Goal: Task Accomplishment & Management: Use online tool/utility

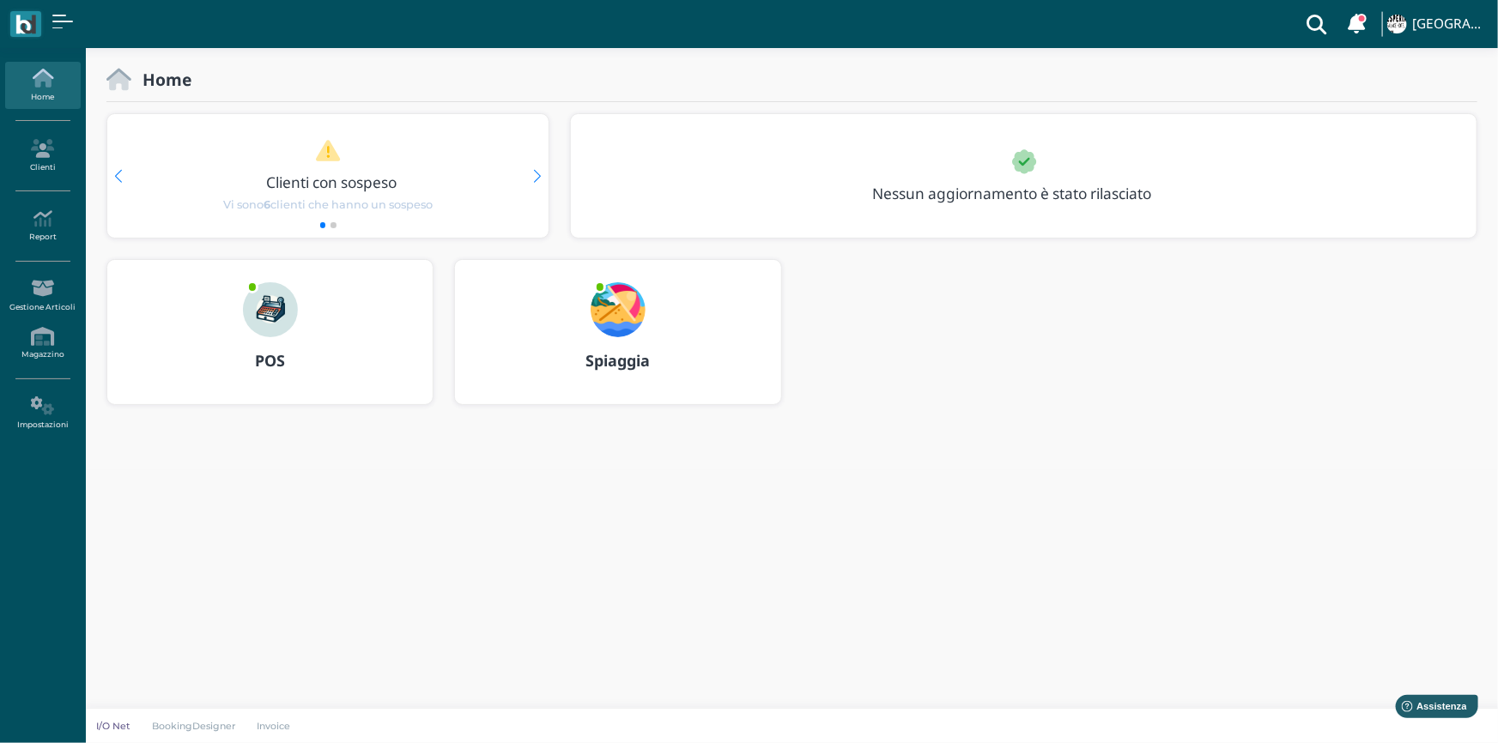
click at [609, 302] on img at bounding box center [618, 309] width 55 height 55
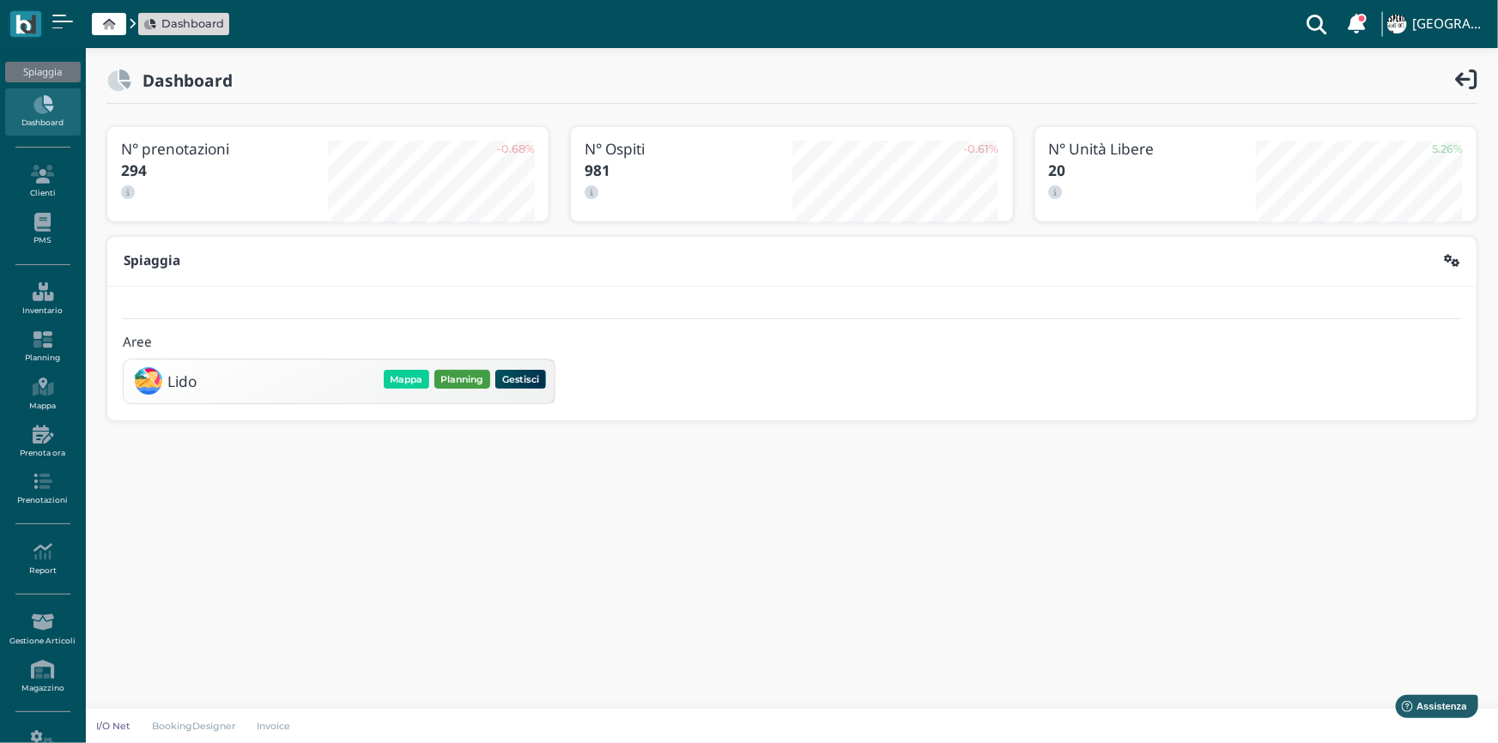
click at [465, 385] on button "Planning" at bounding box center [462, 379] width 56 height 19
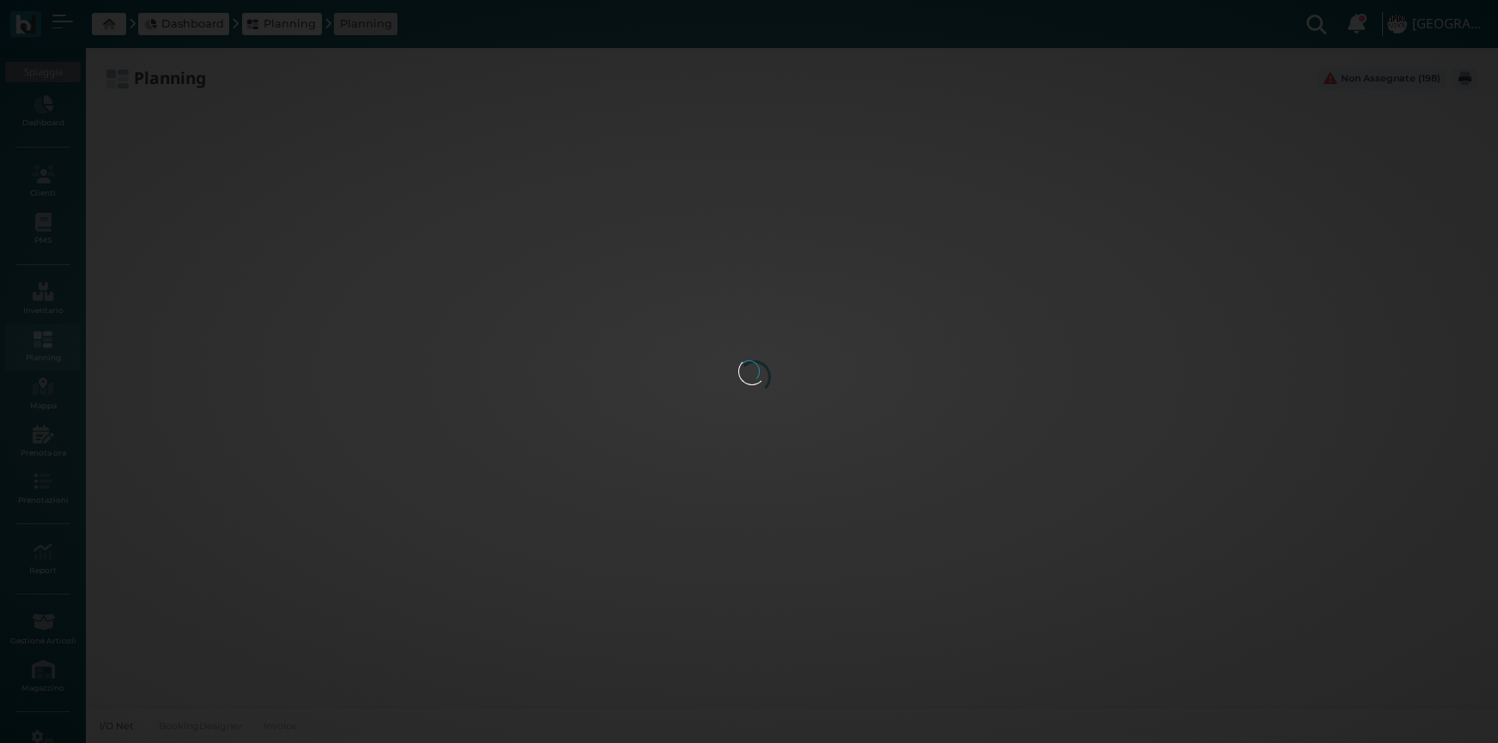
type input "2.8"
type input "55"
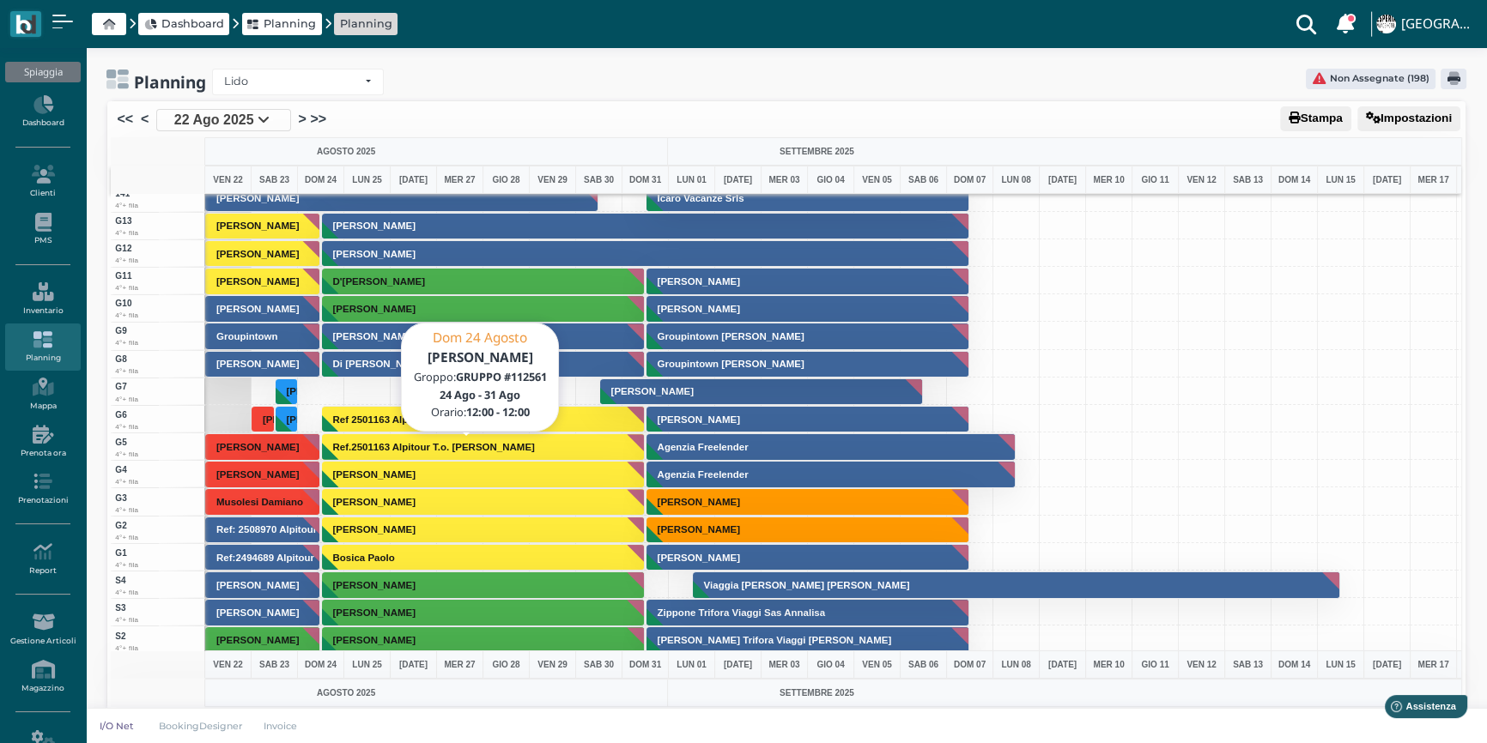
scroll to position [3957, 0]
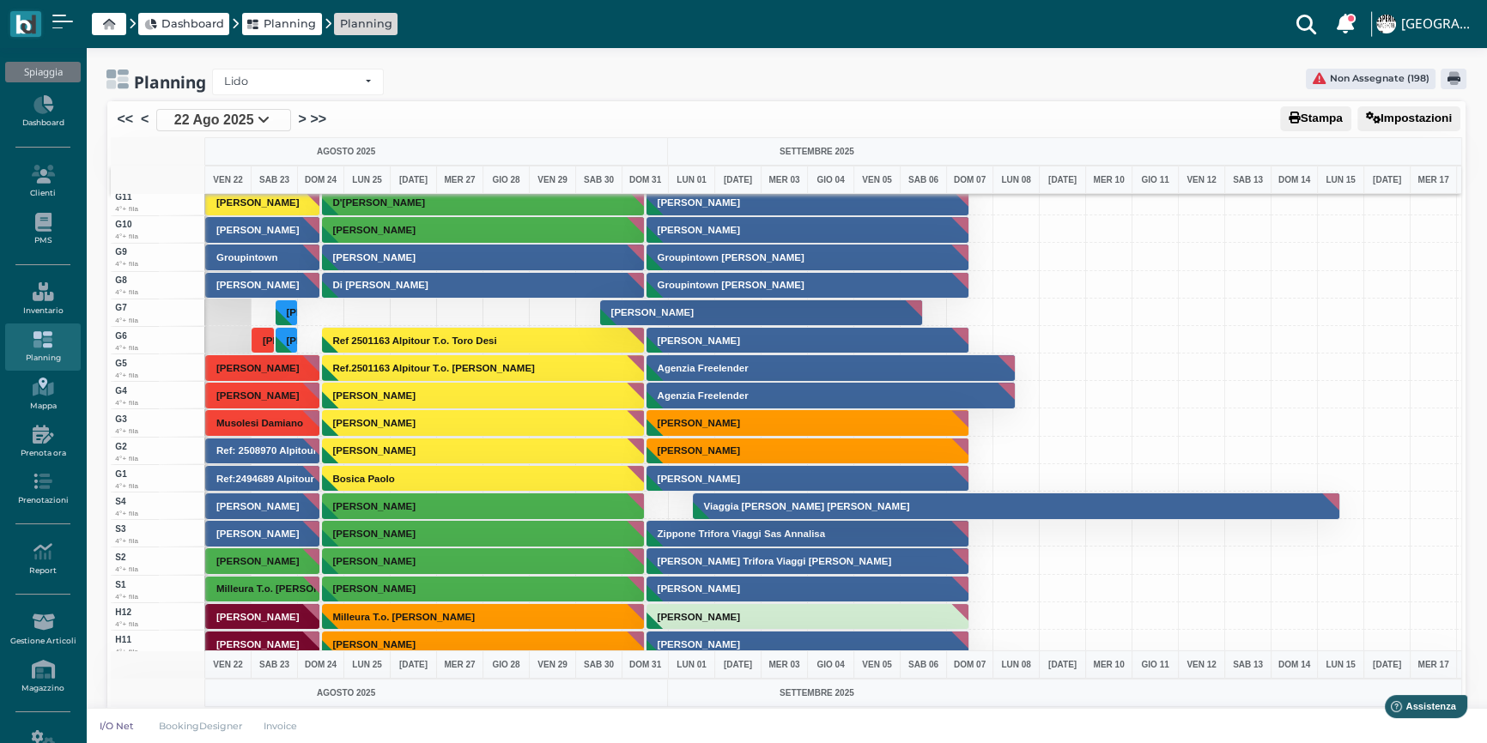
click at [44, 398] on link "Mappa" at bounding box center [42, 394] width 75 height 47
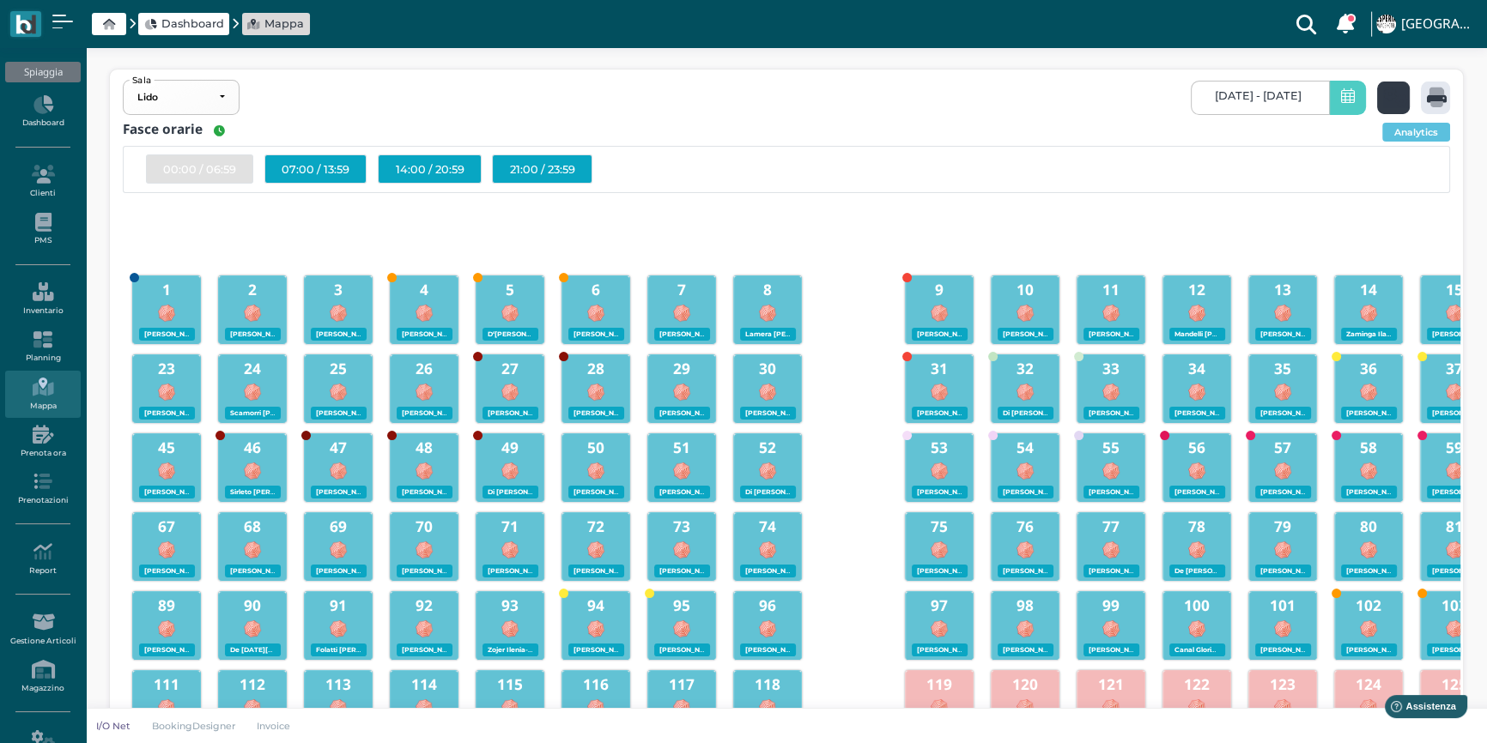
click at [1397, 92] on icon at bounding box center [1396, 98] width 25 height 20
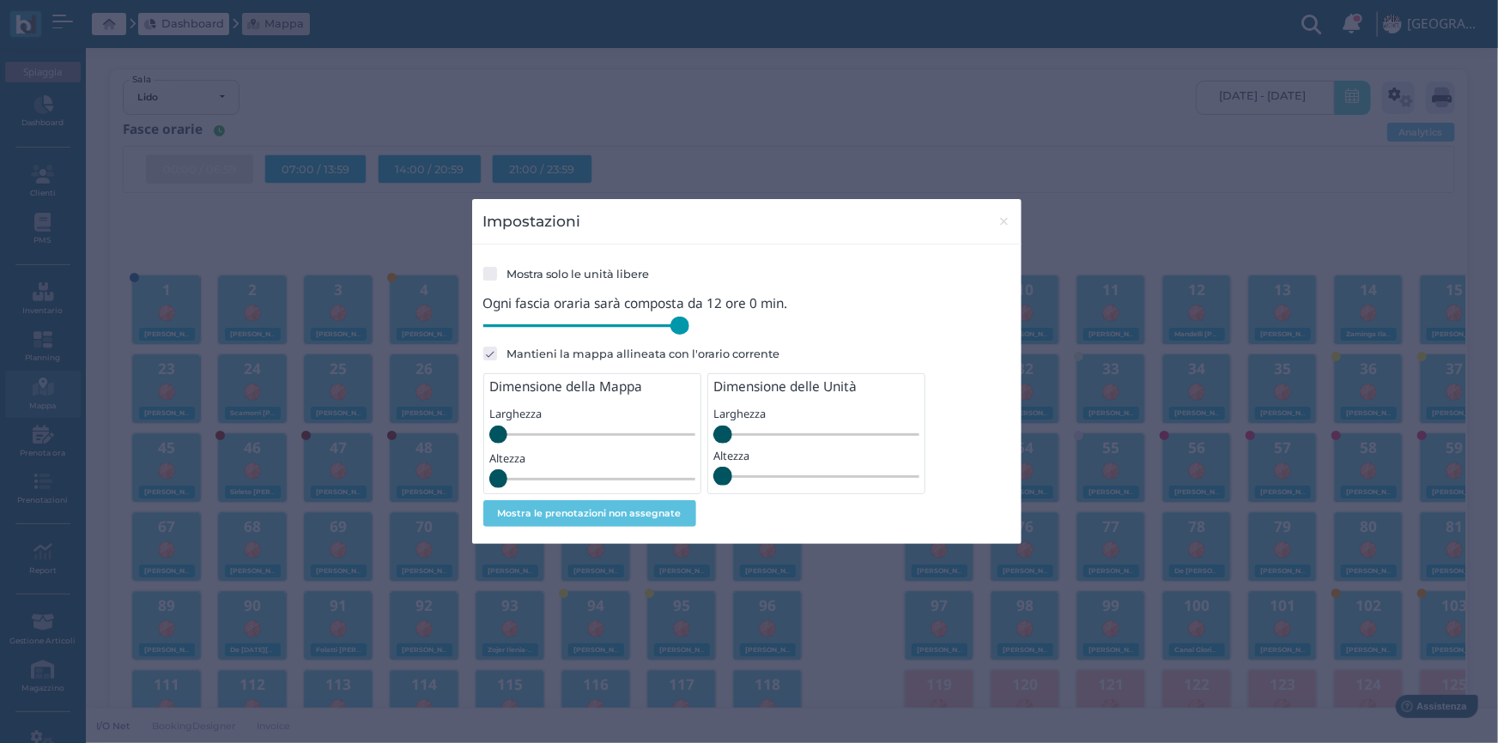
drag, startPoint x: 609, startPoint y: 322, endPoint x: 803, endPoint y: 322, distance: 193.1
type input "720"
click at [689, 322] on input "range" at bounding box center [586, 326] width 206 height 19
click at [1008, 220] on span "×" at bounding box center [1003, 221] width 13 height 22
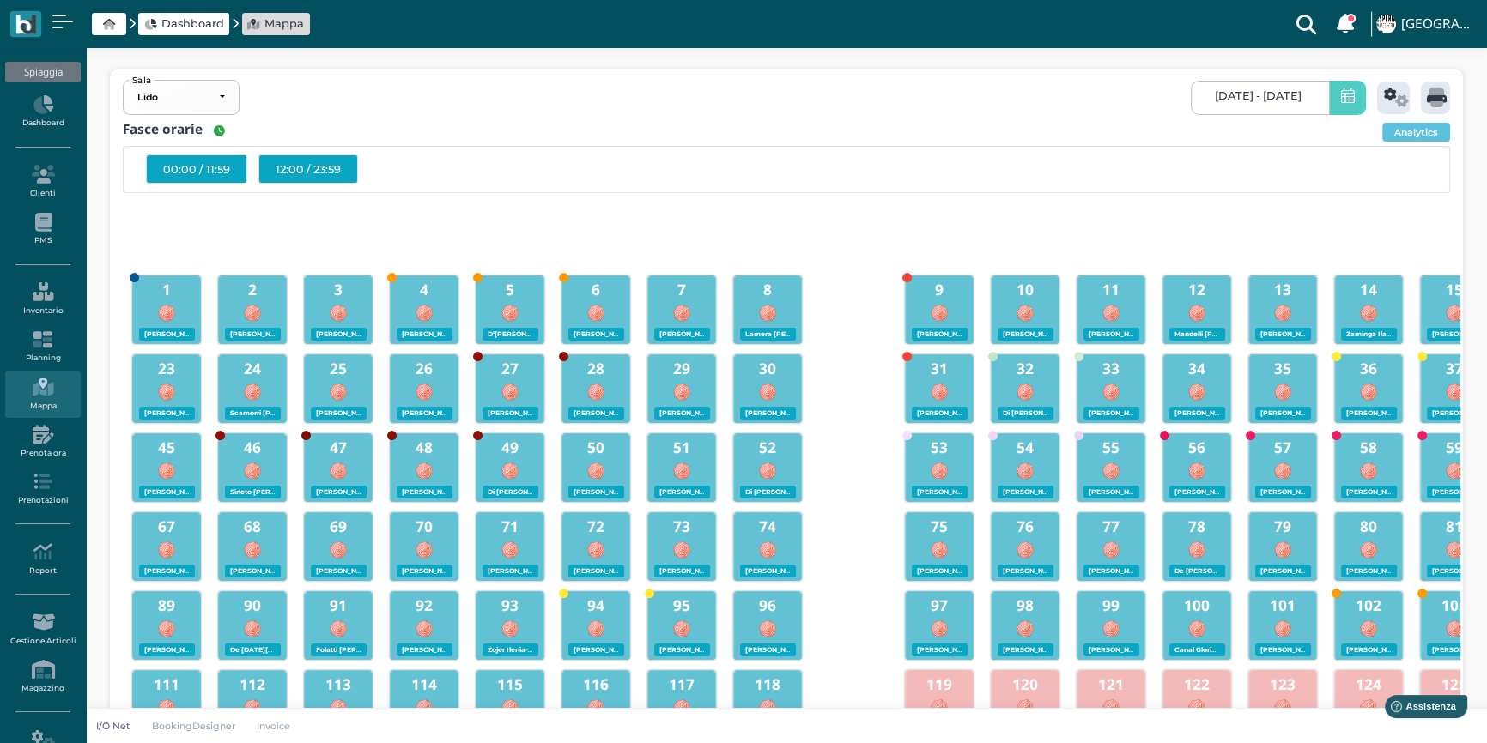
click at [302, 164] on div "12:00 / 23:59" at bounding box center [308, 169] width 100 height 29
click at [187, 179] on div "00:00 / 11:59" at bounding box center [196, 169] width 101 height 29
click at [269, 159] on div "12:00 / 23:59" at bounding box center [308, 169] width 100 height 29
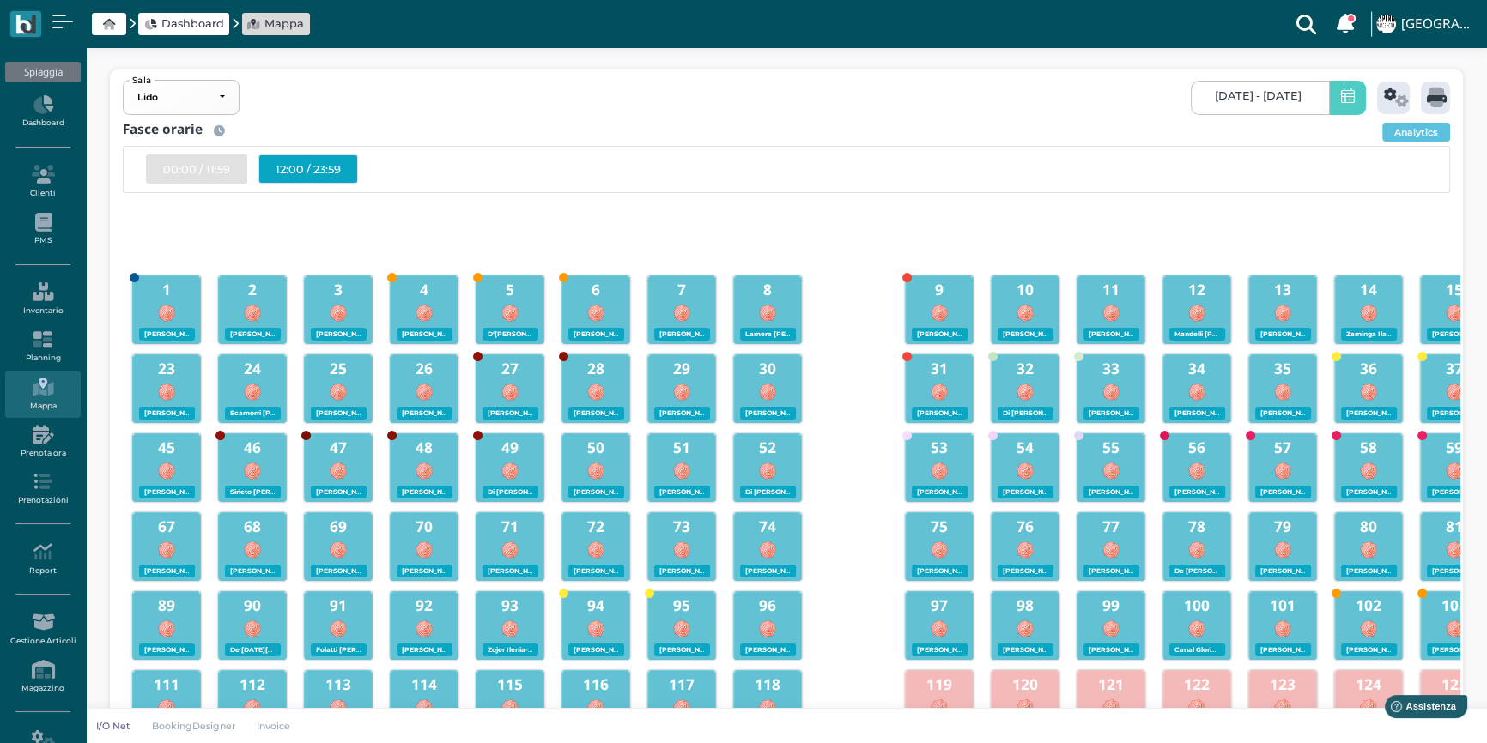
click at [269, 159] on div "12:00 / 23:59" at bounding box center [308, 169] width 100 height 29
click at [371, 239] on div at bounding box center [338, 236] width 86 height 69
